Goal: Ask a question: Seek information or help from site administrators or community

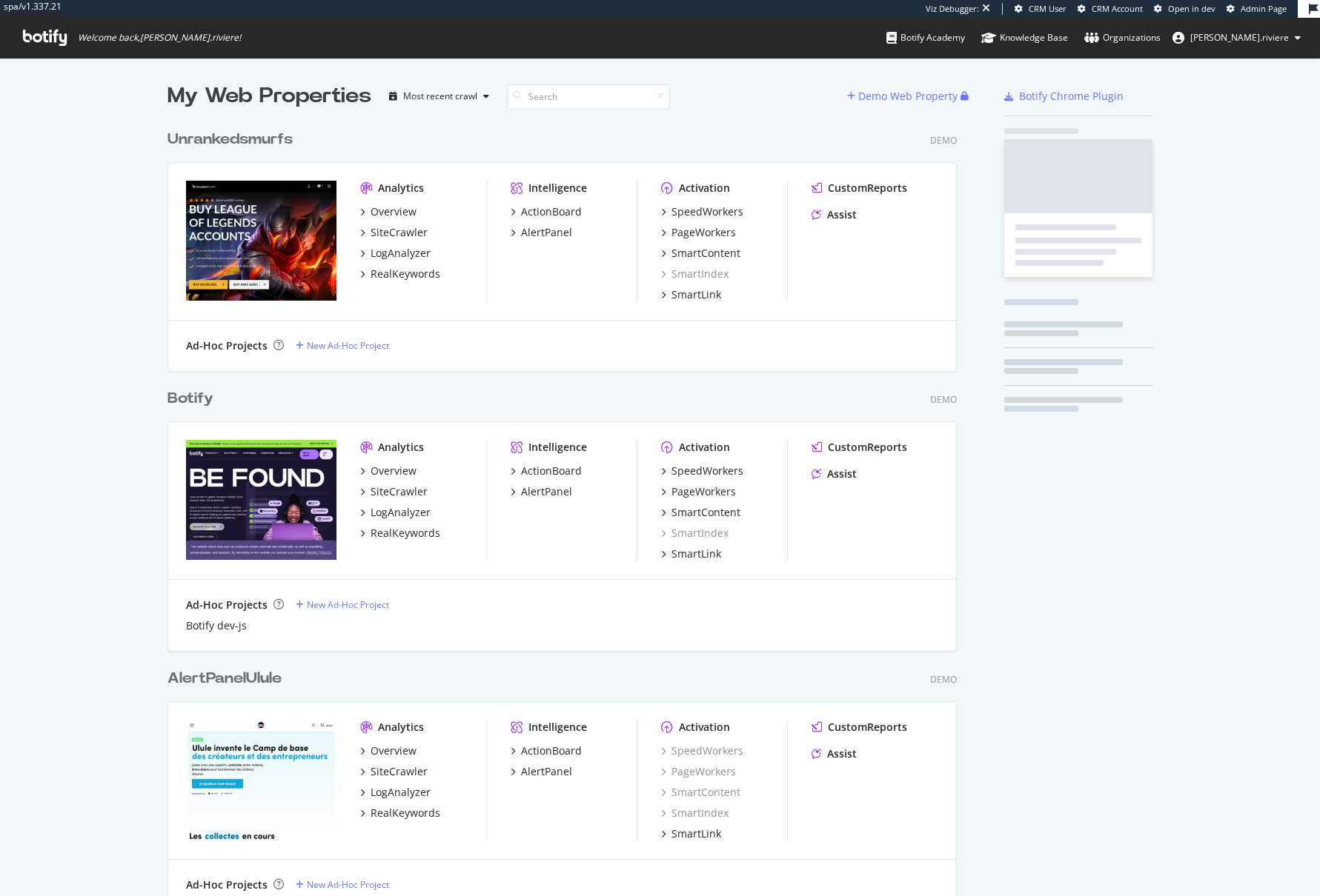
scroll to position [3884, 790]
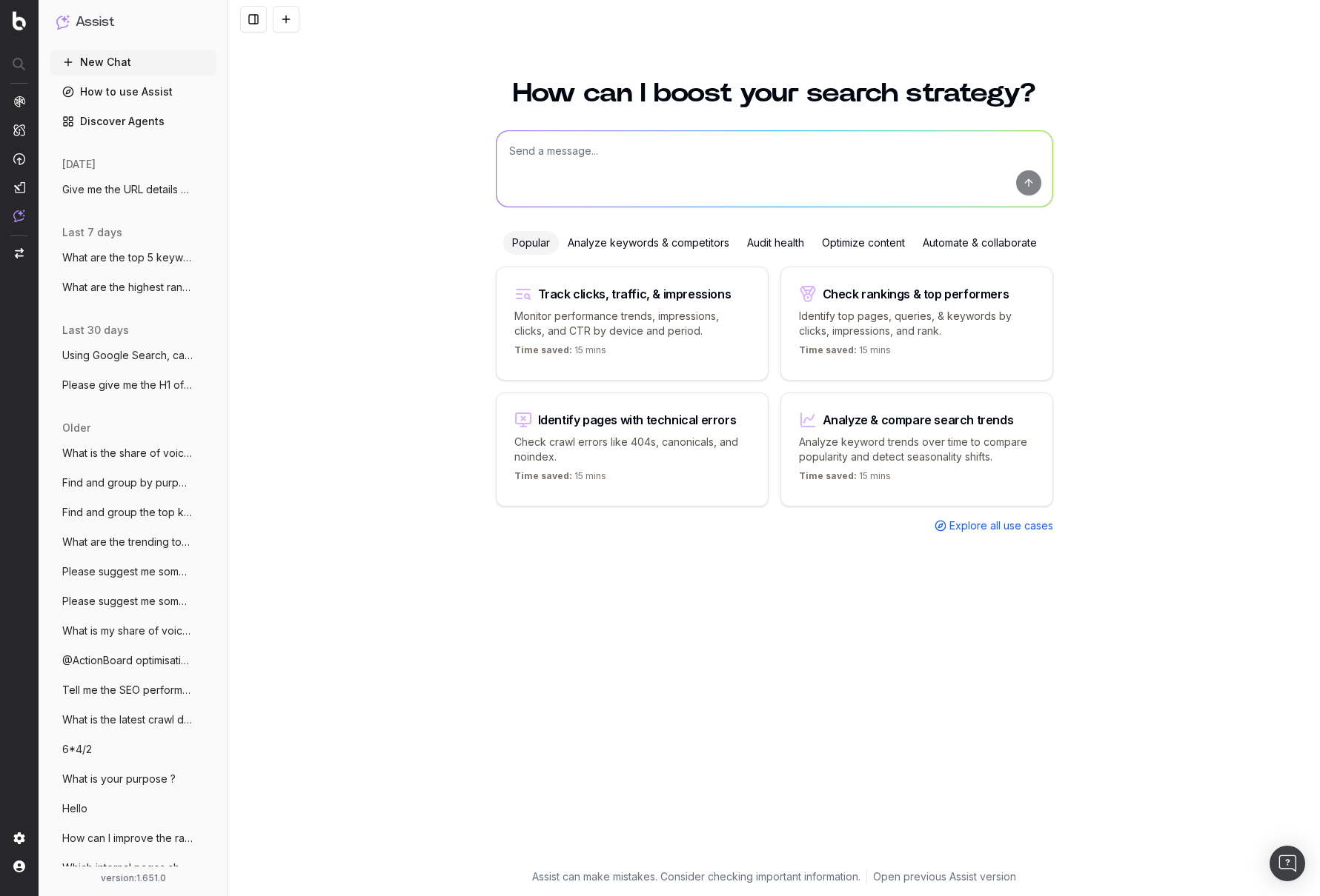
click at [996, 162] on textarea at bounding box center [774, 168] width 556 height 76
paste textarea "https://www.unrankedsmurfs.com/blog"
type textarea "Give me the keywords for this URL: https://www.unrankedsmurfs.com/blog for the …"
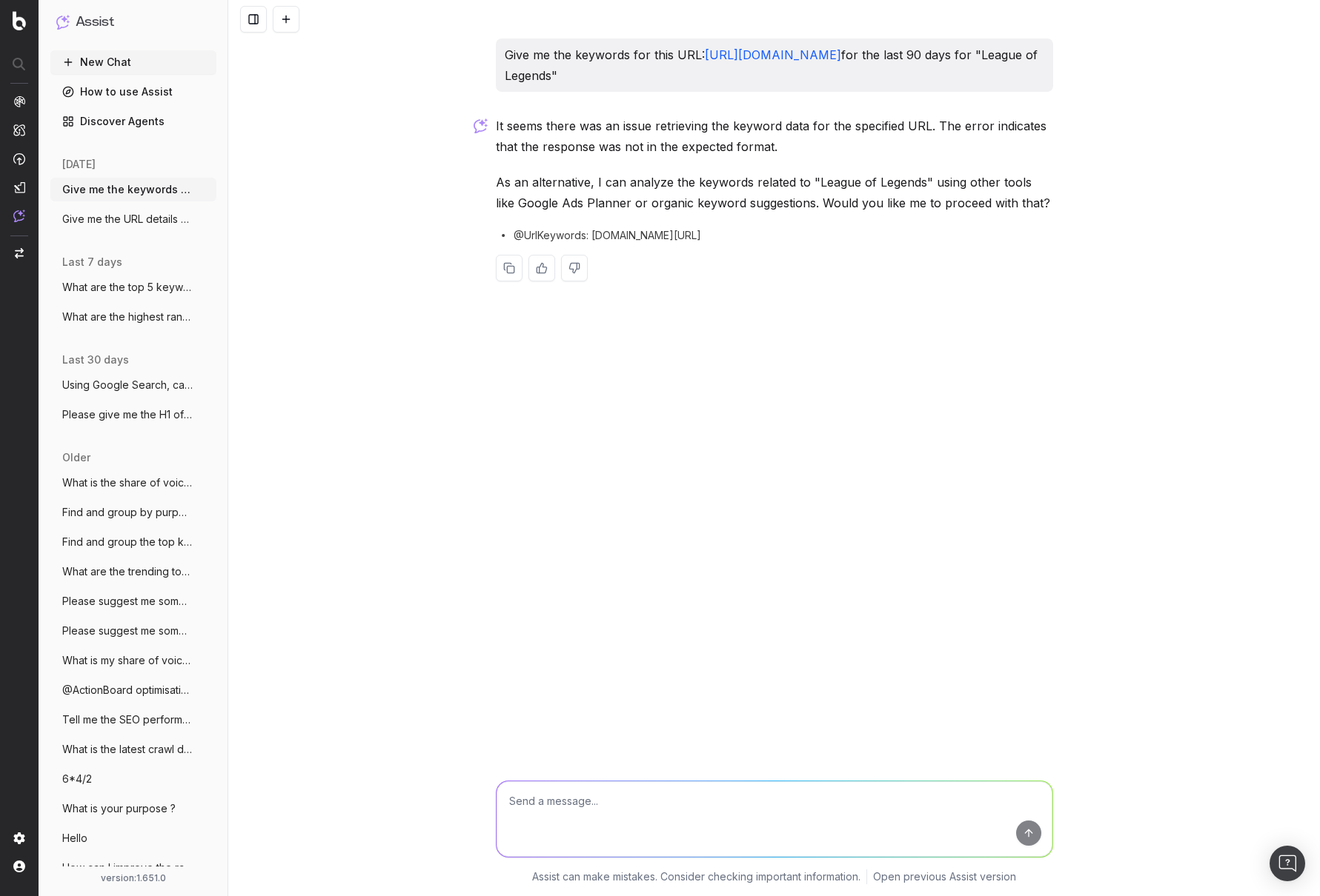
click at [575, 793] on textarea at bounding box center [774, 819] width 556 height 76
type textarea "please try again"
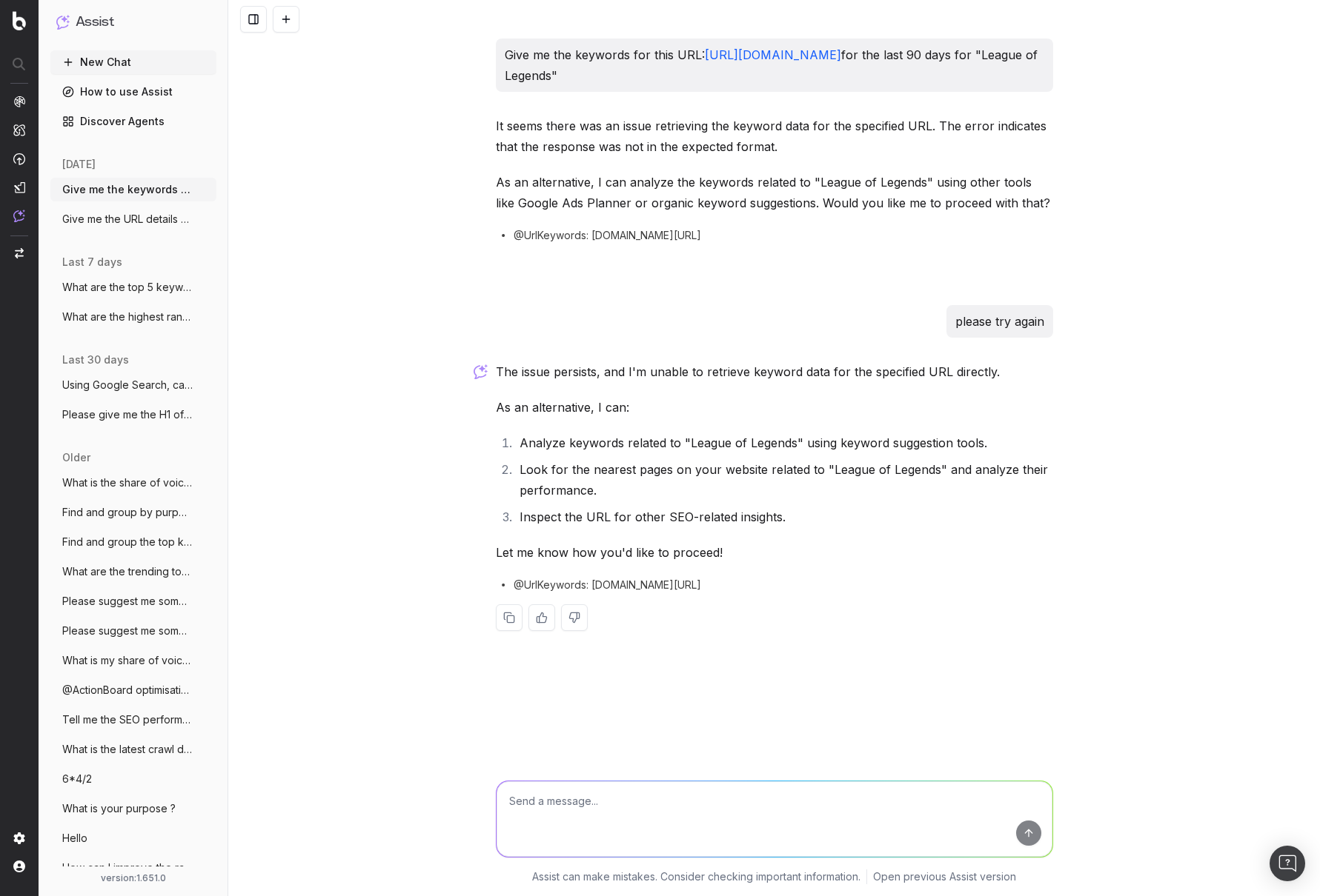
click at [573, 793] on textarea at bounding box center [774, 819] width 556 height 76
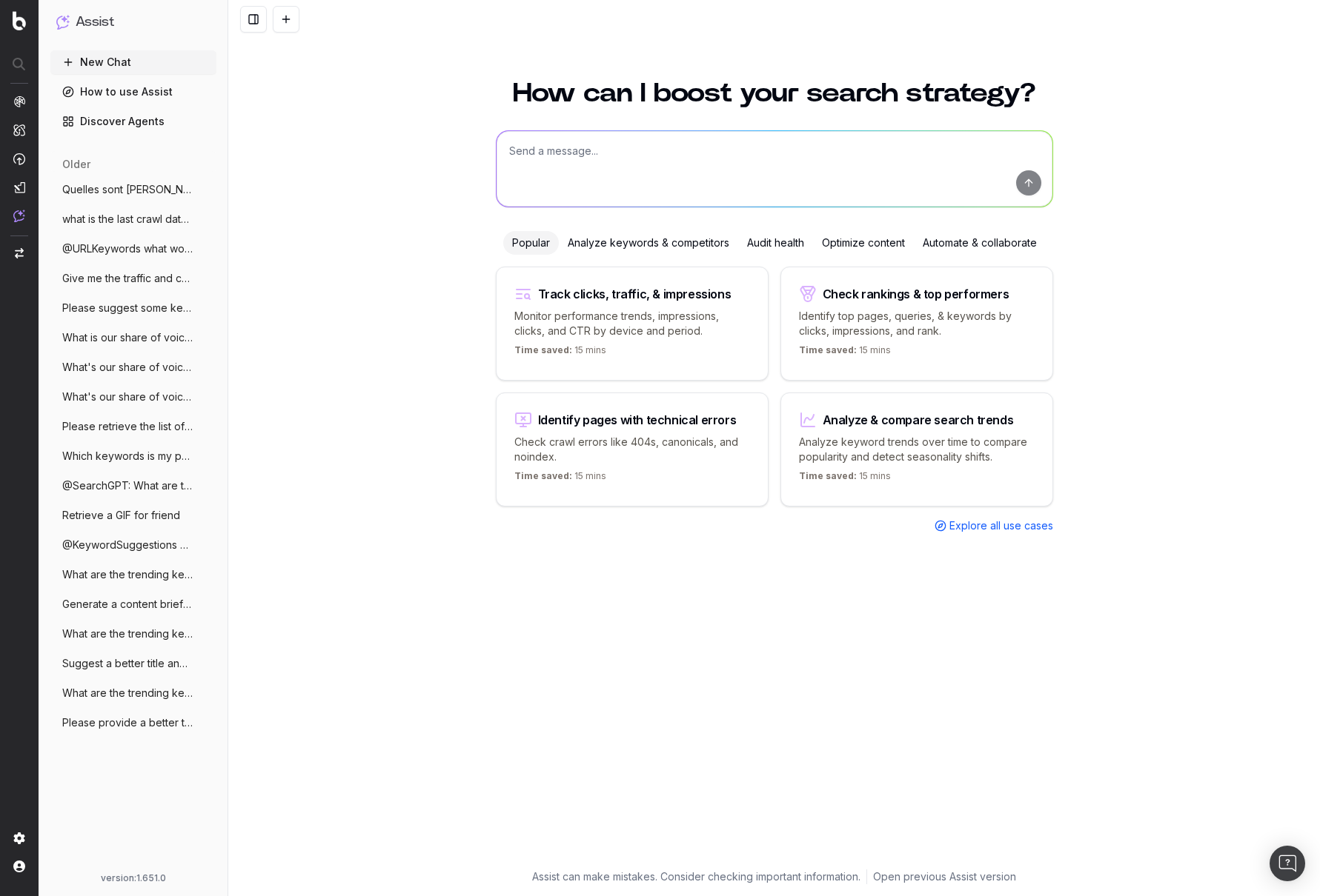
click at [588, 147] on textarea at bounding box center [774, 168] width 556 height 76
paste textarea "[URL][DOMAIN_NAME]"
type textarea "Please give me the keywords related to this URL: [URL][DOMAIN_NAME] for the las…"
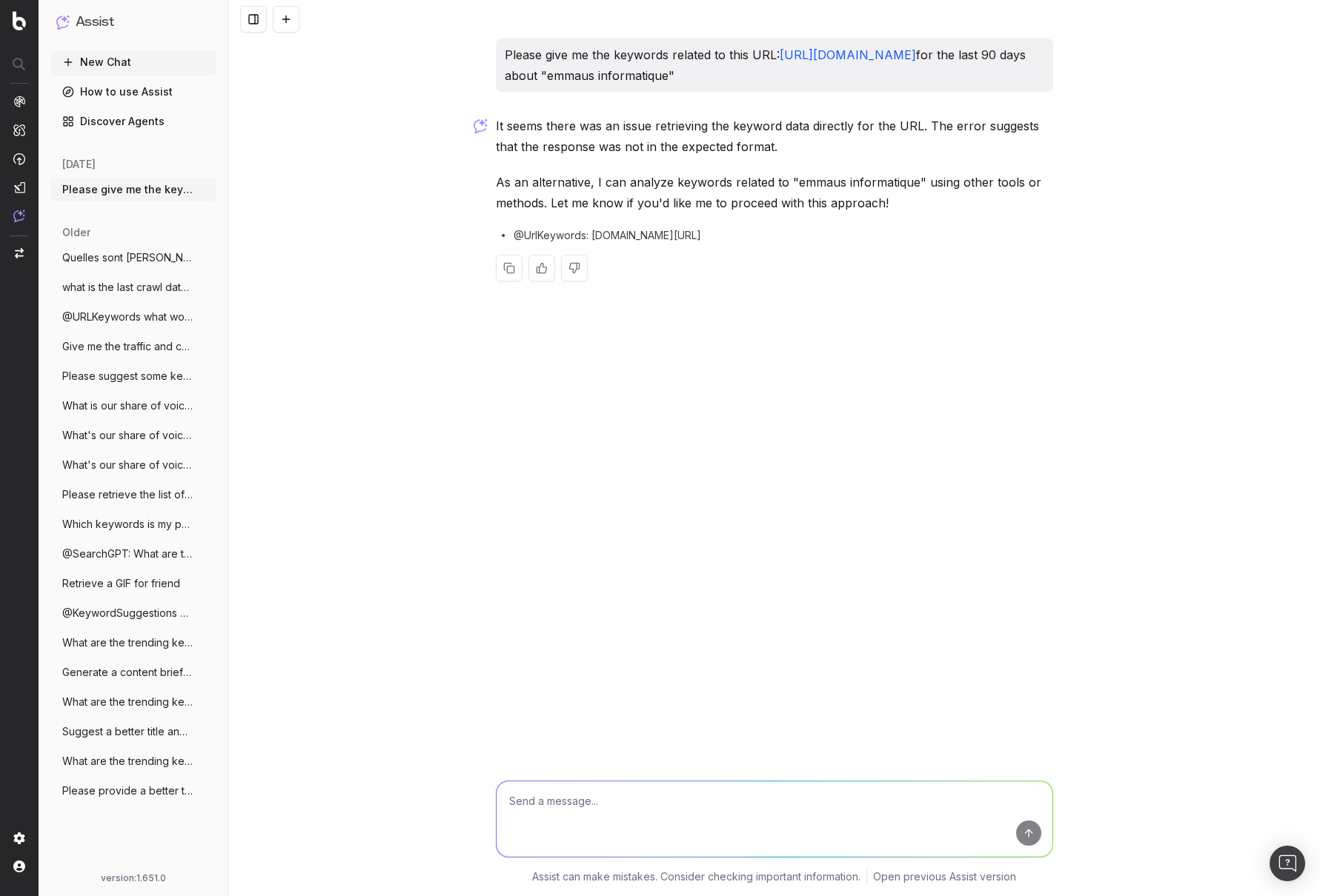
click at [444, 340] on div "Please give me the keywords related to this URL: [URL][DOMAIN_NAME] for the las…" at bounding box center [774, 448] width 1091 height 896
